Goal: Information Seeking & Learning: Learn about a topic

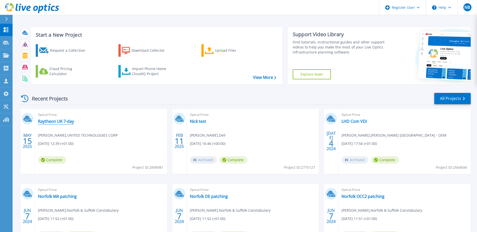
click at [61, 121] on link "Raytheon UK 7-day" at bounding box center [56, 121] width 36 height 5
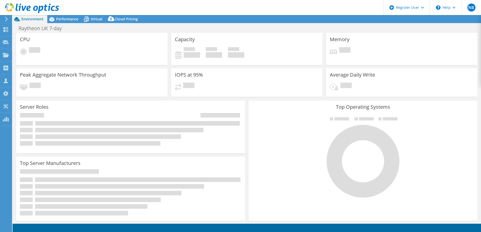
select select "EULondon"
select select "GBP"
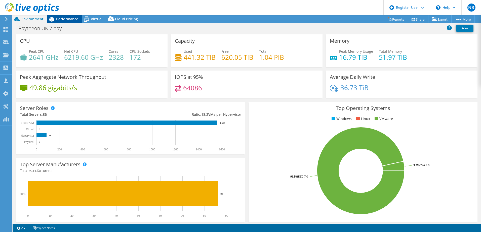
click at [66, 15] on div "Performance" at bounding box center [64, 19] width 35 height 8
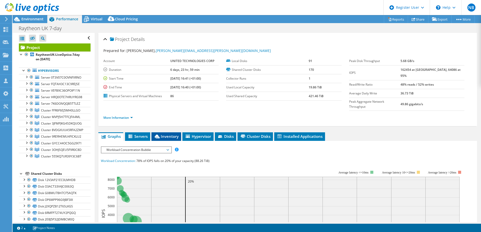
click at [165, 133] on li "Inventory" at bounding box center [166, 137] width 30 height 9
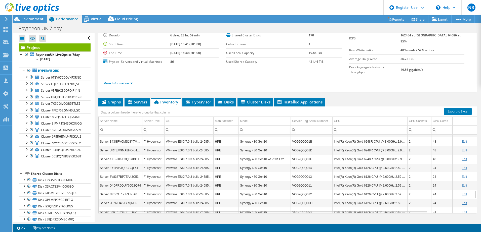
scroll to position [681, 0]
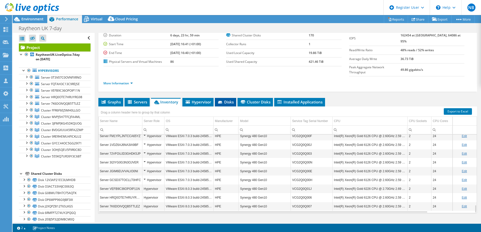
click at [222, 101] on icon at bounding box center [220, 102] width 4 height 3
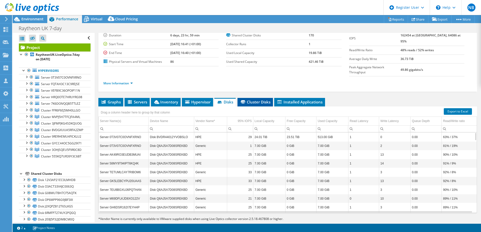
click at [248, 98] on li "Cluster Disks" at bounding box center [254, 102] width 35 height 9
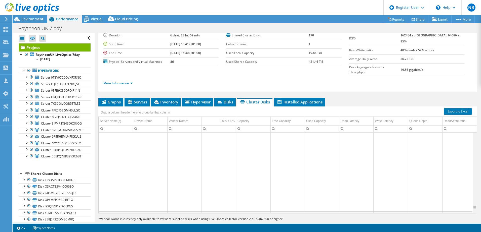
scroll to position [18679, 0]
drag, startPoint x: 472, startPoint y: 132, endPoint x: 477, endPoint y: 202, distance: 70.6
click at [477, 202] on body "NB Dell User [PERSON_NAME] [PERSON_NAME][EMAIL_ADDRESS][PERSON_NAME][DOMAIN_NAM…" at bounding box center [240, 116] width 481 height 232
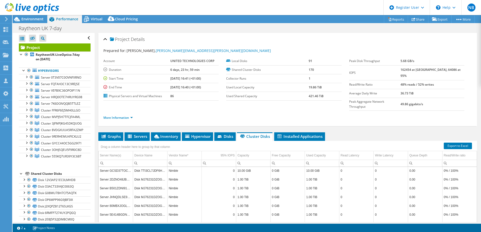
scroll to position [18377, 0]
click at [157, 134] on span "Inventory" at bounding box center [165, 136] width 25 height 5
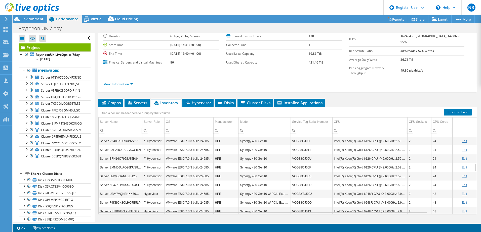
scroll to position [34, 0]
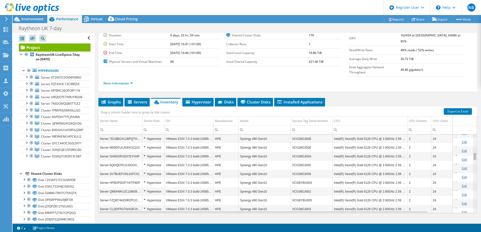
drag, startPoint x: 471, startPoint y: 156, endPoint x: 478, endPoint y: 141, distance: 16.6
click at [478, 141] on body "NB Dell User [PERSON_NAME] [PERSON_NAME][EMAIL_ADDRESS][PERSON_NAME][DOMAIN_NAM…" at bounding box center [240, 116] width 481 height 232
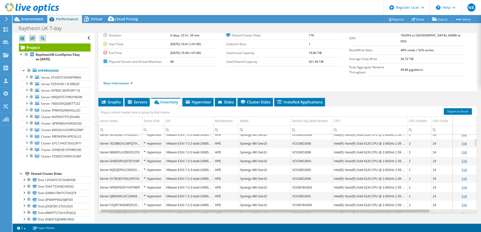
scroll to position [0, 52]
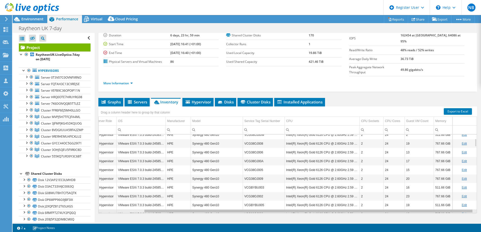
drag, startPoint x: 259, startPoint y: 202, endPoint x: 413, endPoint y: 189, distance: 154.8
click at [400, 199] on body "NB Dell User [PERSON_NAME] [PERSON_NAME][EMAIL_ADDRESS][PERSON_NAME][DOMAIN_NAM…" at bounding box center [240, 116] width 481 height 232
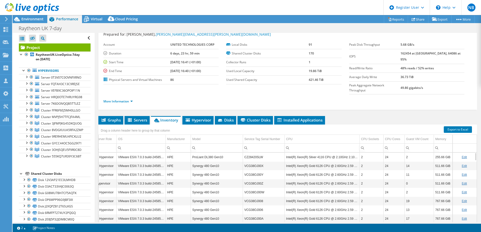
scroll to position [0, 0]
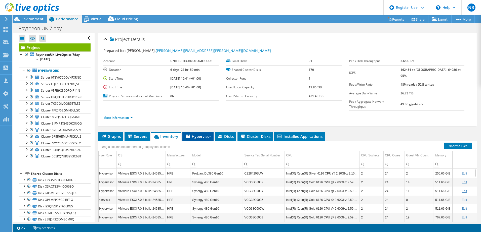
click at [201, 134] on span "Hypervisor" at bounding box center [198, 136] width 26 height 5
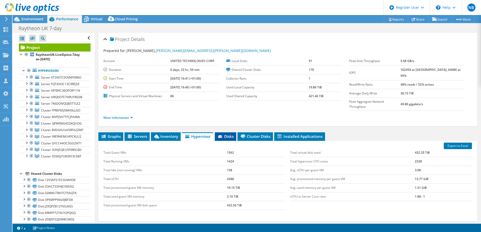
click at [222, 136] on icon at bounding box center [220, 137] width 4 height 3
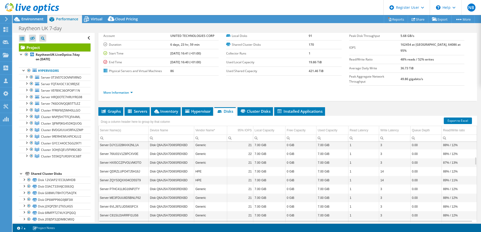
scroll to position [272, 0]
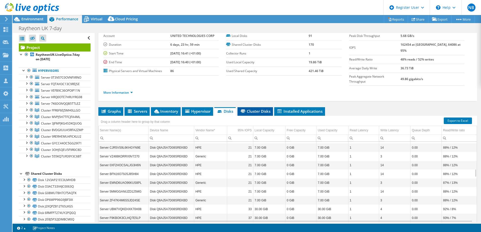
drag, startPoint x: 332, startPoint y: 194, endPoint x: 265, endPoint y: 104, distance: 112.4
click at [265, 109] on span "Cluster Disks" at bounding box center [255, 111] width 30 height 5
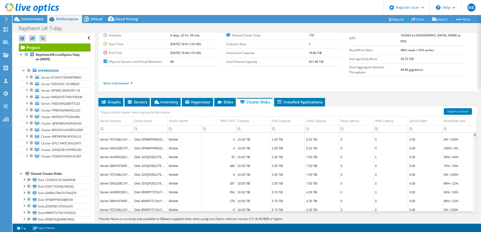
scroll to position [182, 0]
drag, startPoint x: 472, startPoint y: 124, endPoint x: 471, endPoint y: 127, distance: 2.8
click at [471, 127] on body "NB Dell User [PERSON_NAME] [PERSON_NAME][EMAIL_ADDRESS][PERSON_NAME][DOMAIN_NAM…" at bounding box center [240, 116] width 481 height 232
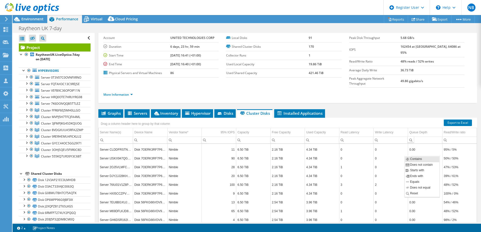
scroll to position [34, 0]
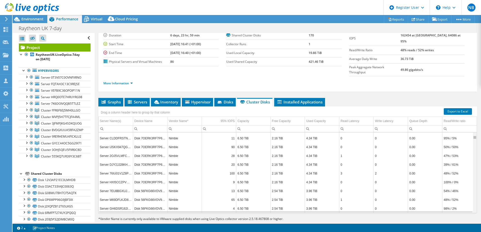
click at [473, 133] on div "Data grid" at bounding box center [475, 173] width 4 height 80
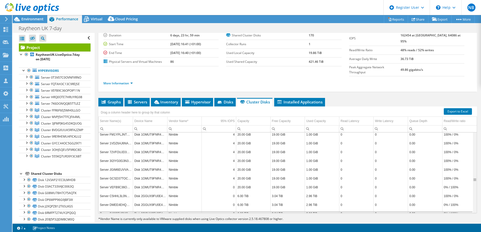
scroll to position [11718, 0]
drag, startPoint x: 470, startPoint y: 130, endPoint x: 473, endPoint y: 176, distance: 46.1
click at [473, 176] on body "NB Dell User [PERSON_NAME] [PERSON_NAME][EMAIL_ADDRESS][PERSON_NAME][DOMAIN_NAM…" at bounding box center [240, 116] width 481 height 232
